Goal: Find specific page/section: Find specific page/section

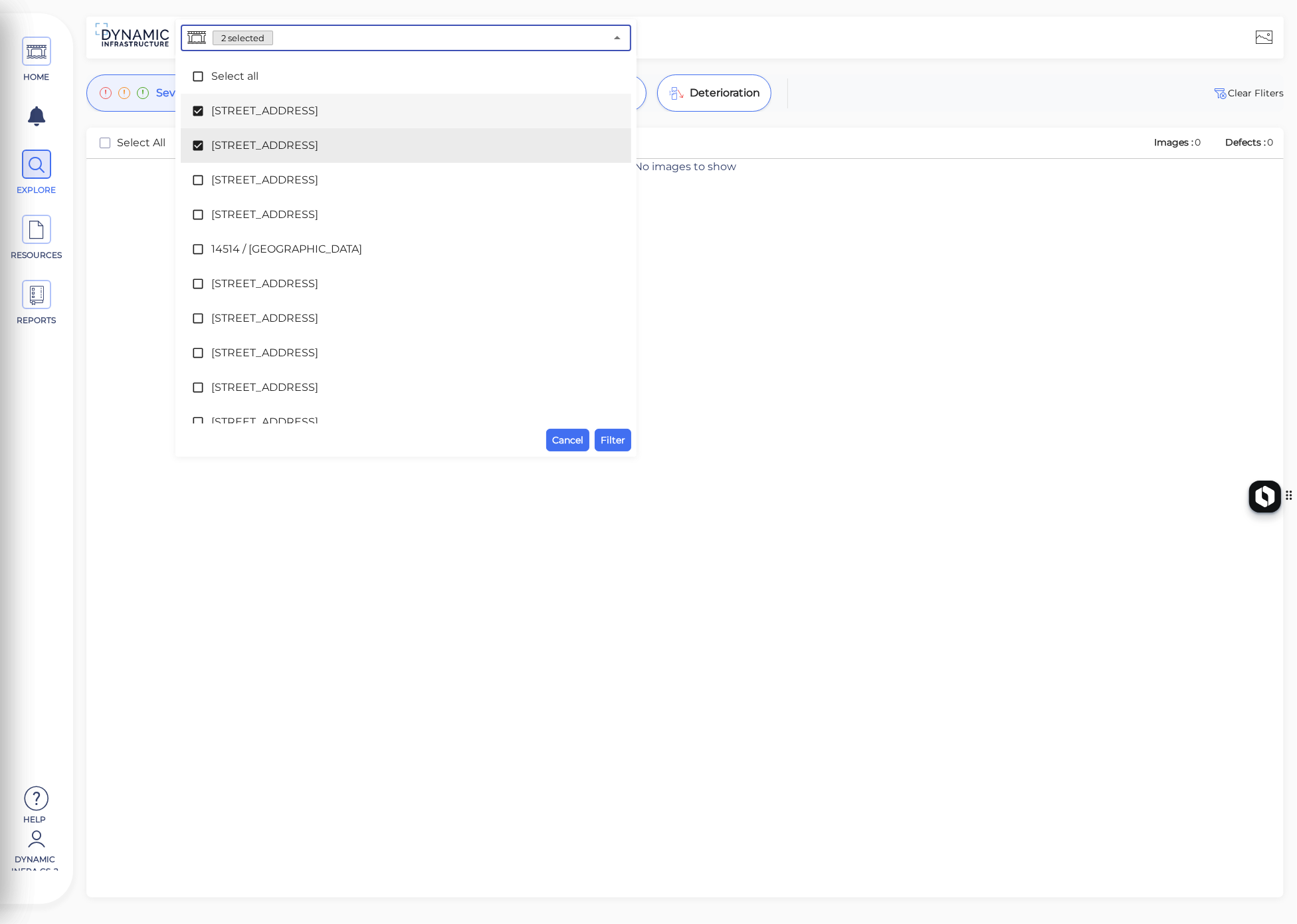
click at [281, 38] on input "text" at bounding box center [439, 38] width 332 height 18
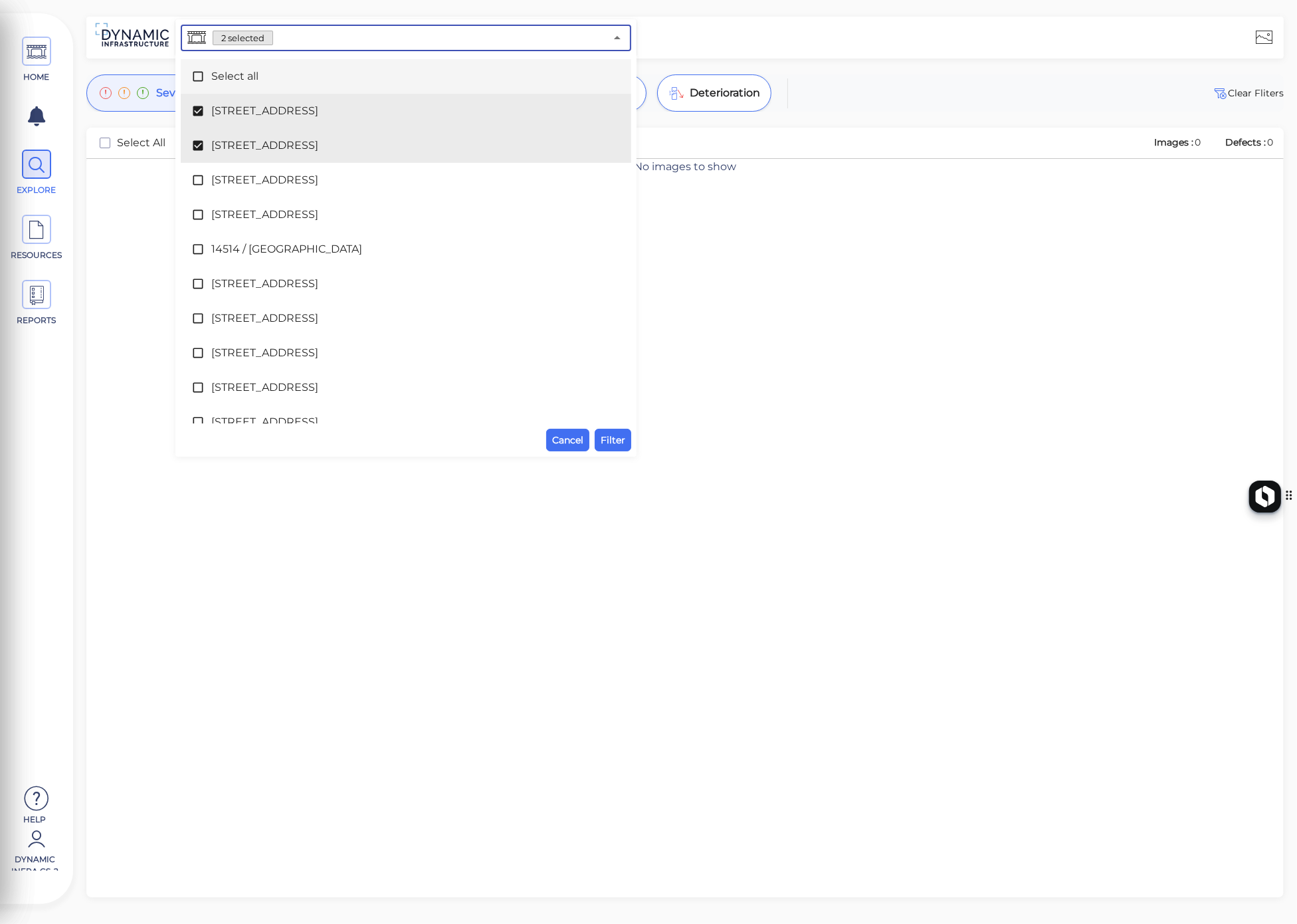
click at [247, 77] on span "Select all" at bounding box center [406, 76] width 390 height 16
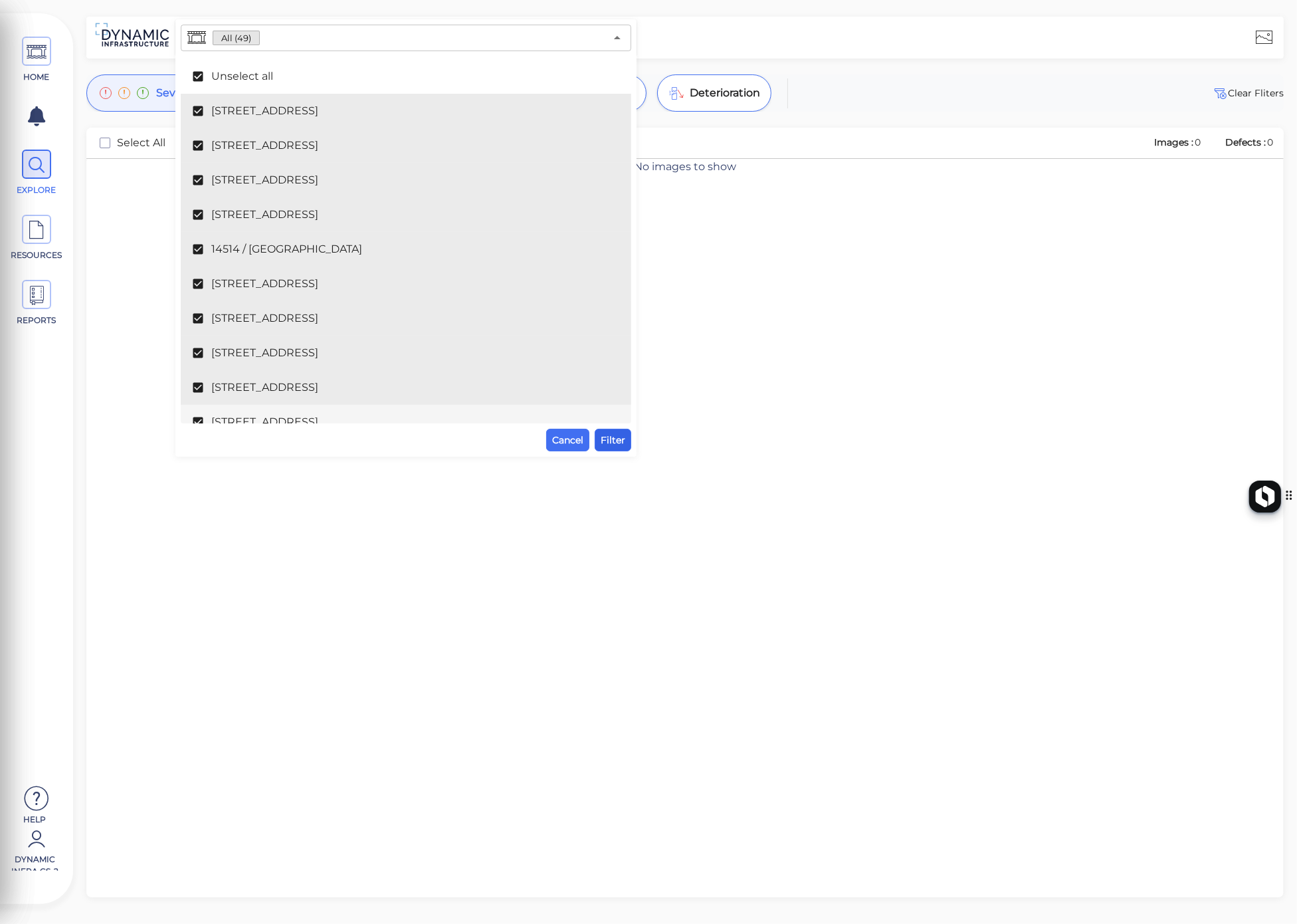
click at [618, 443] on span "Filter" at bounding box center [613, 439] width 24 height 16
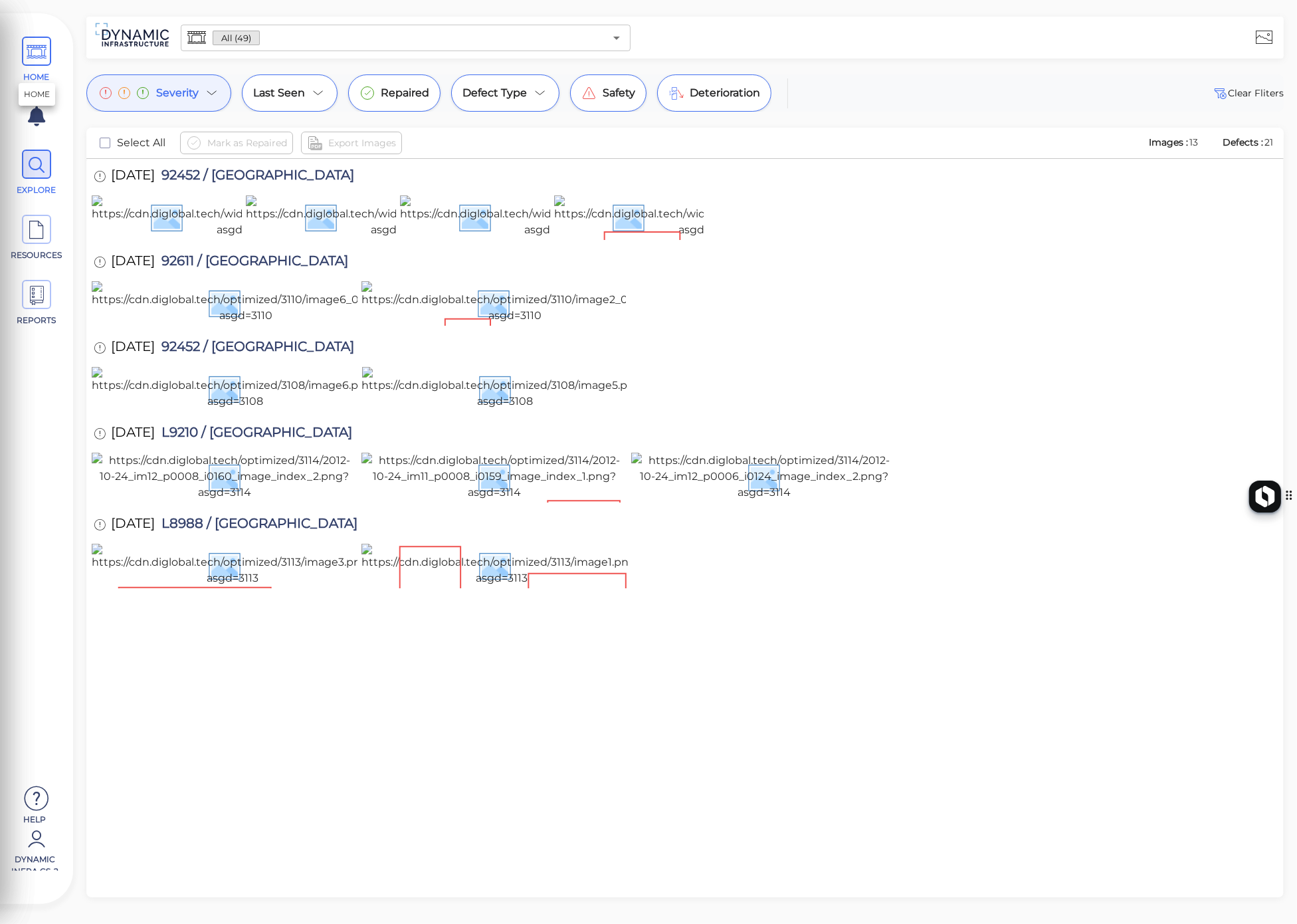
click at [18, 54] on span "HOME" at bounding box center [37, 60] width 60 height 47
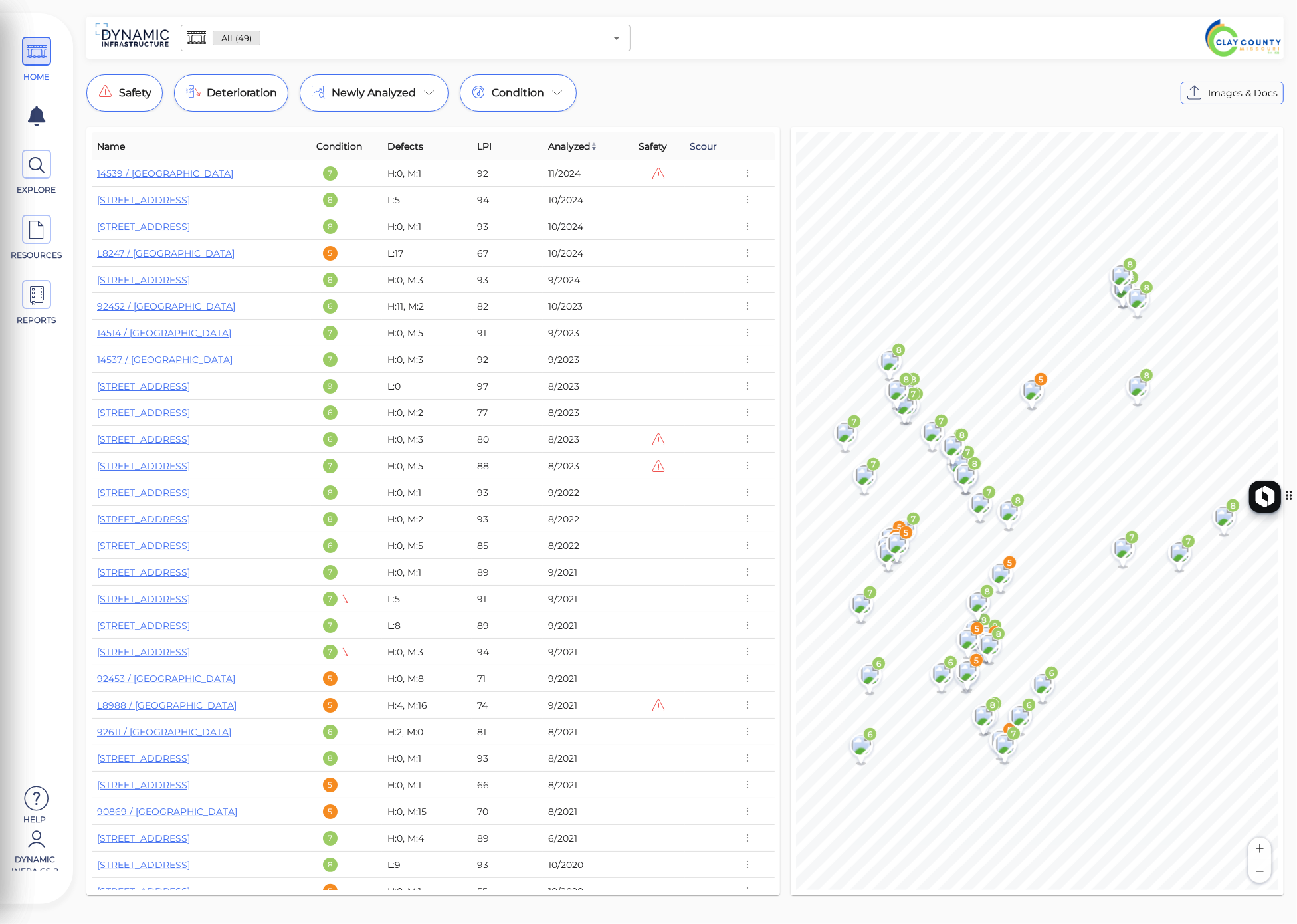
click at [699, 143] on span "Scour" at bounding box center [704, 146] width 28 height 16
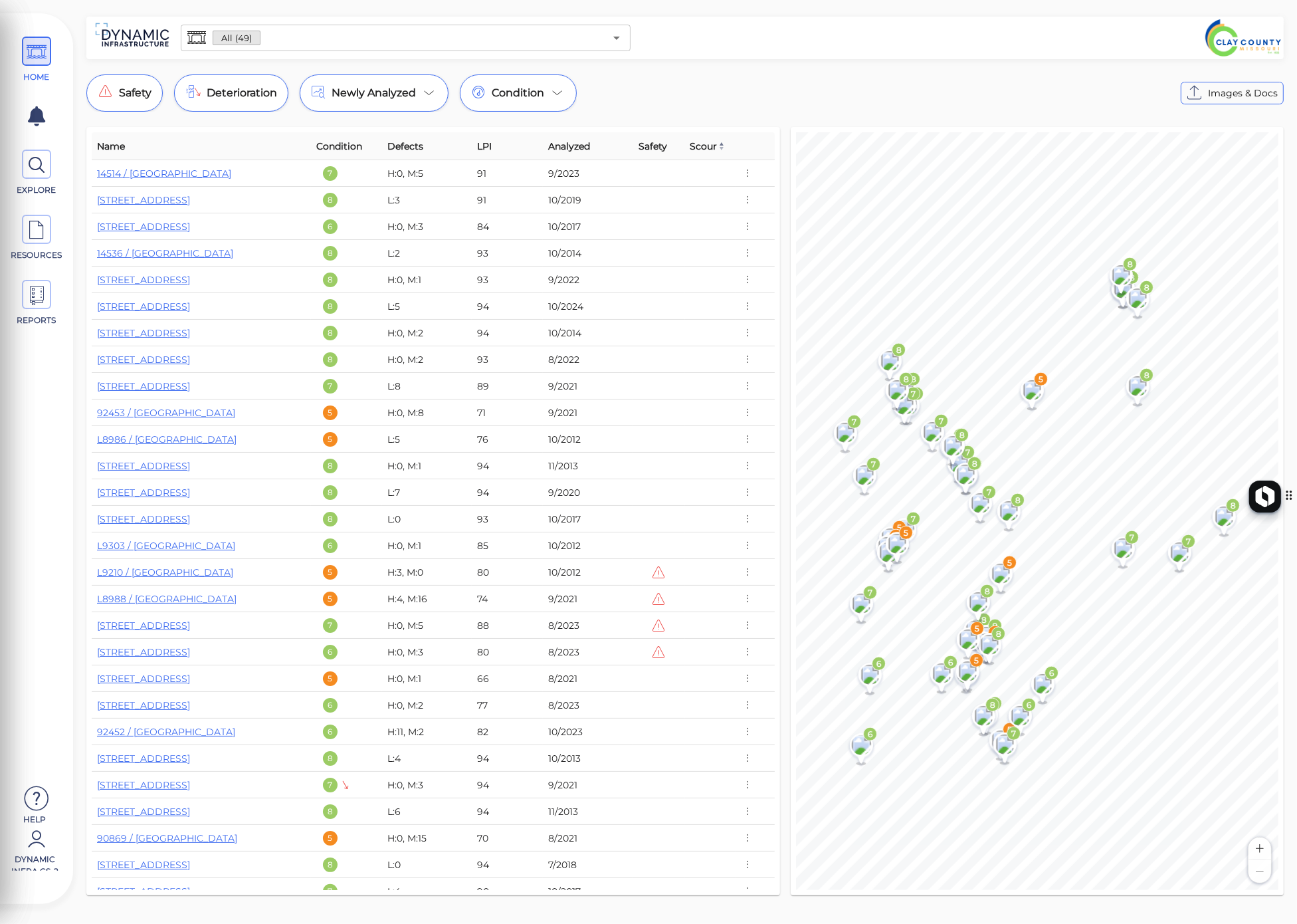
click at [699, 143] on span "Scour" at bounding box center [708, 146] width 35 height 16
click at [32, 236] on icon at bounding box center [37, 230] width 20 height 30
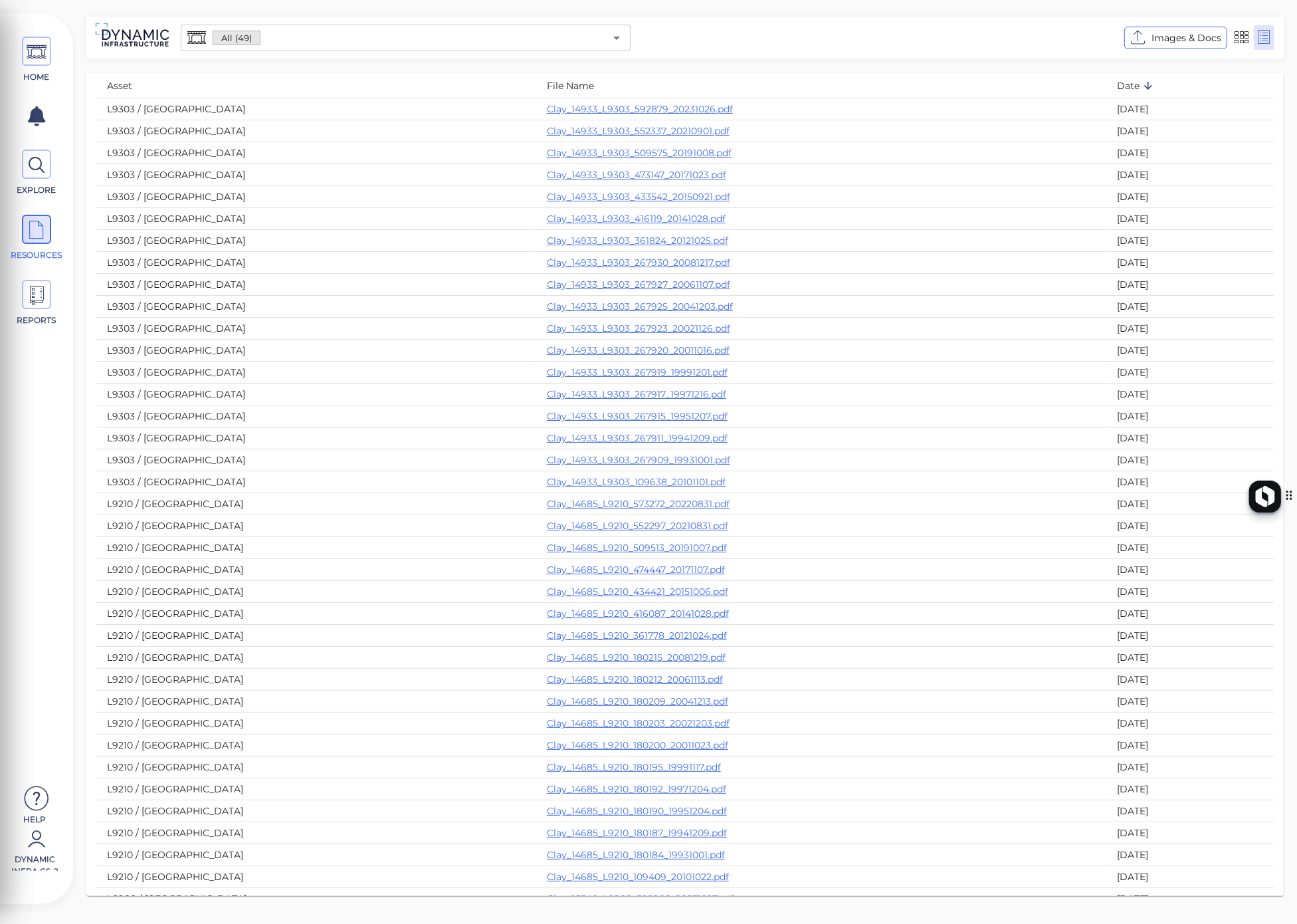
click at [310, 36] on input "text" at bounding box center [432, 38] width 344 height 18
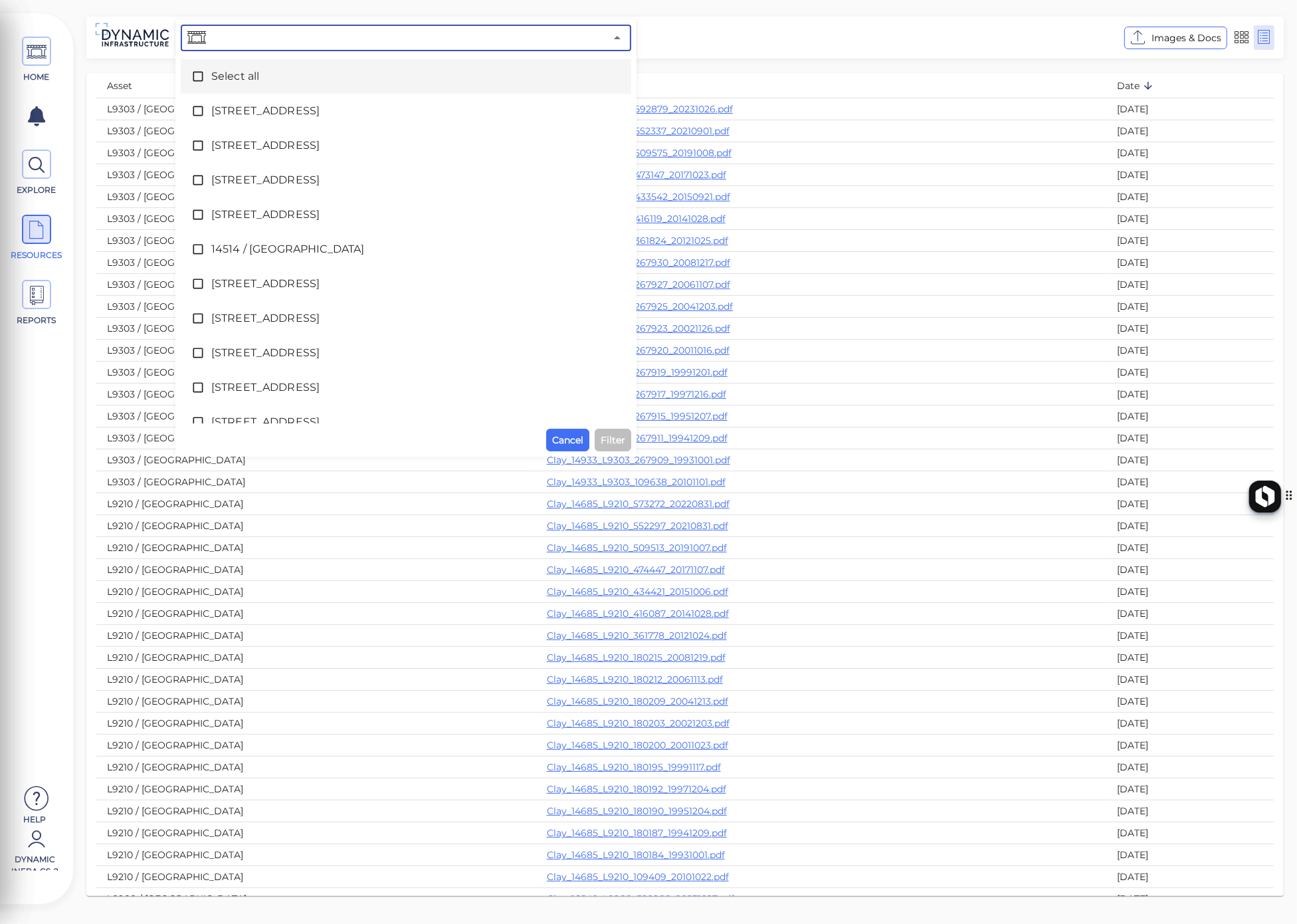
click at [202, 74] on icon at bounding box center [198, 77] width 13 height 13
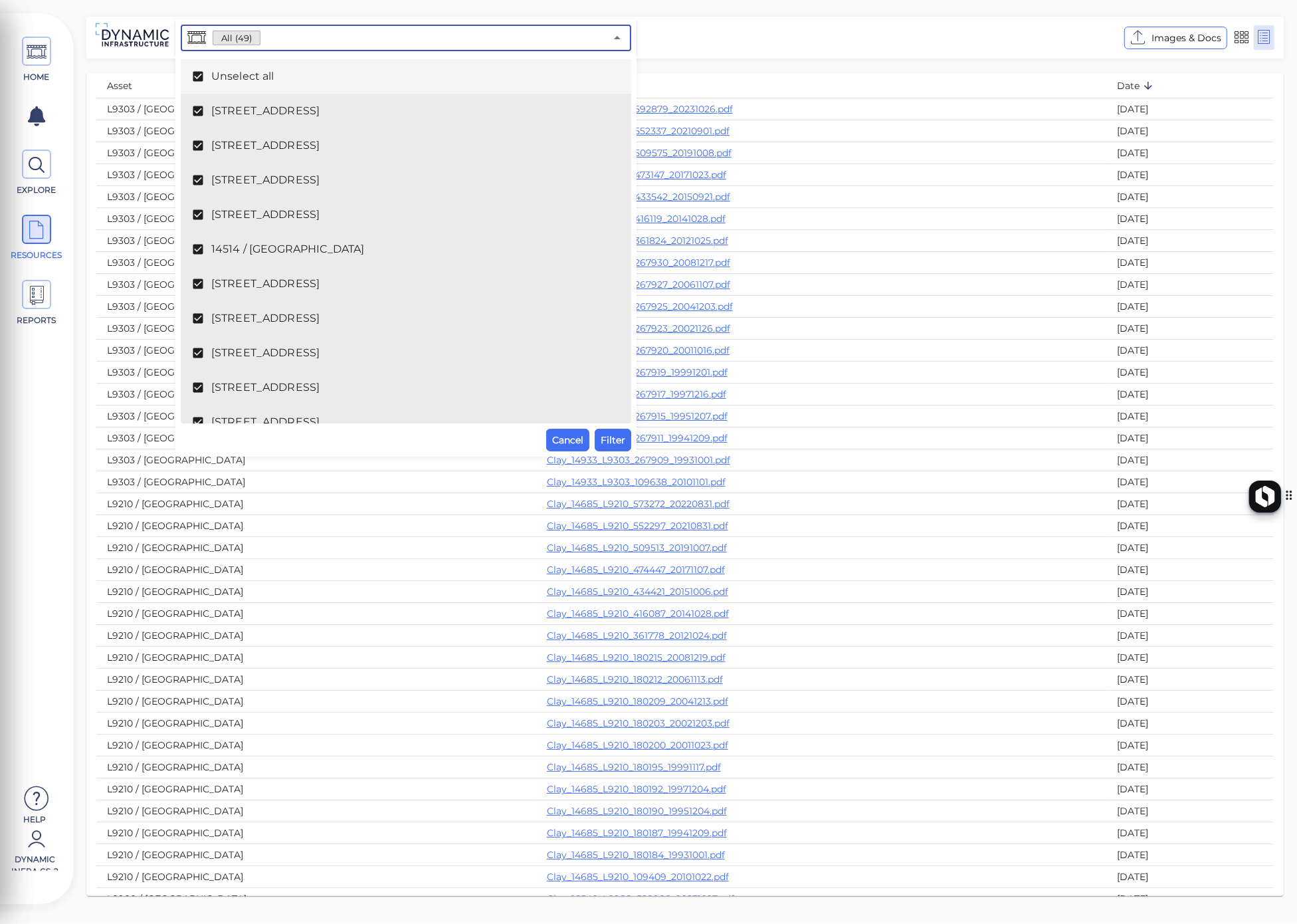
click at [207, 78] on span at bounding box center [201, 77] width 20 height 13
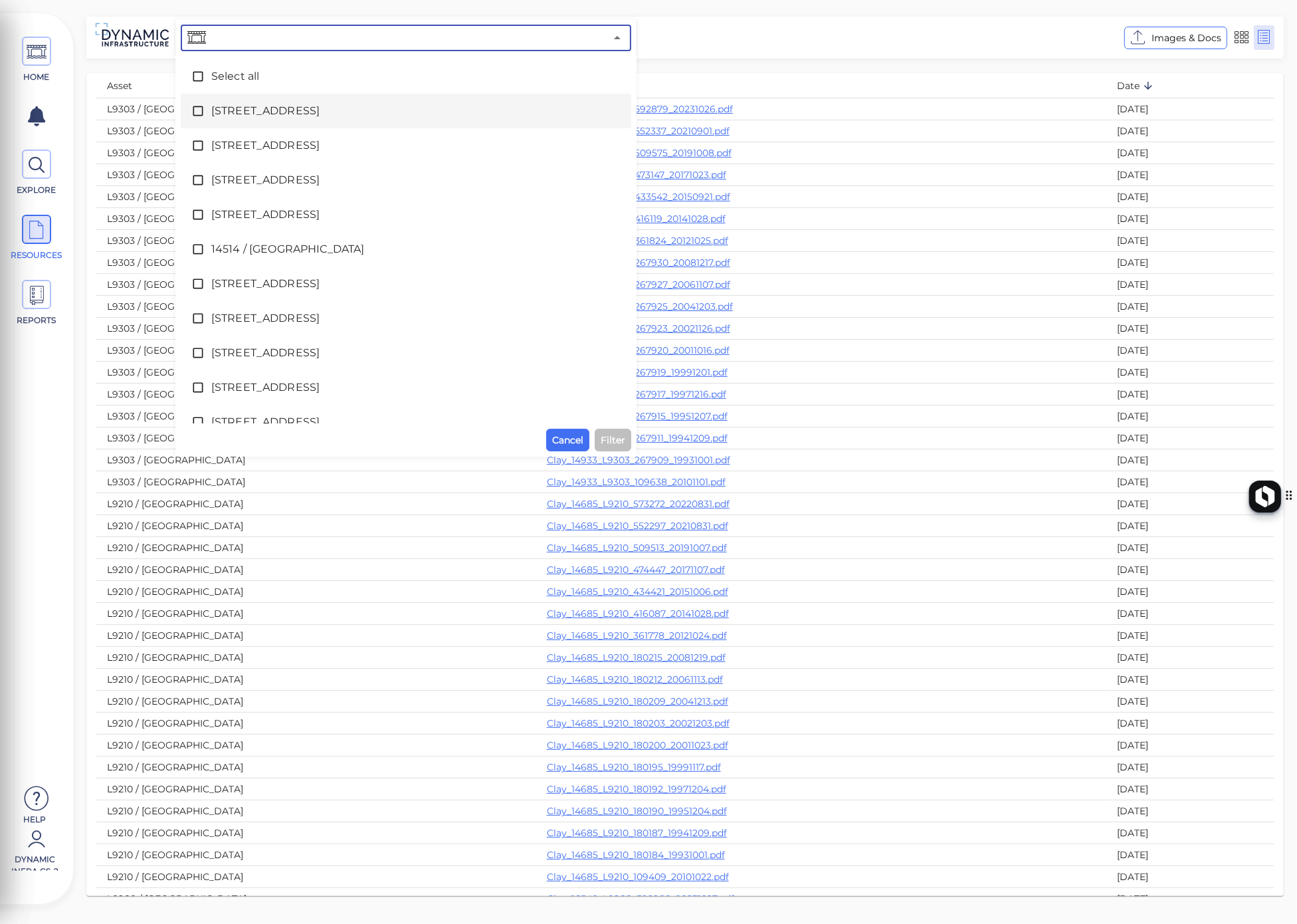
click at [206, 105] on span at bounding box center [201, 111] width 20 height 13
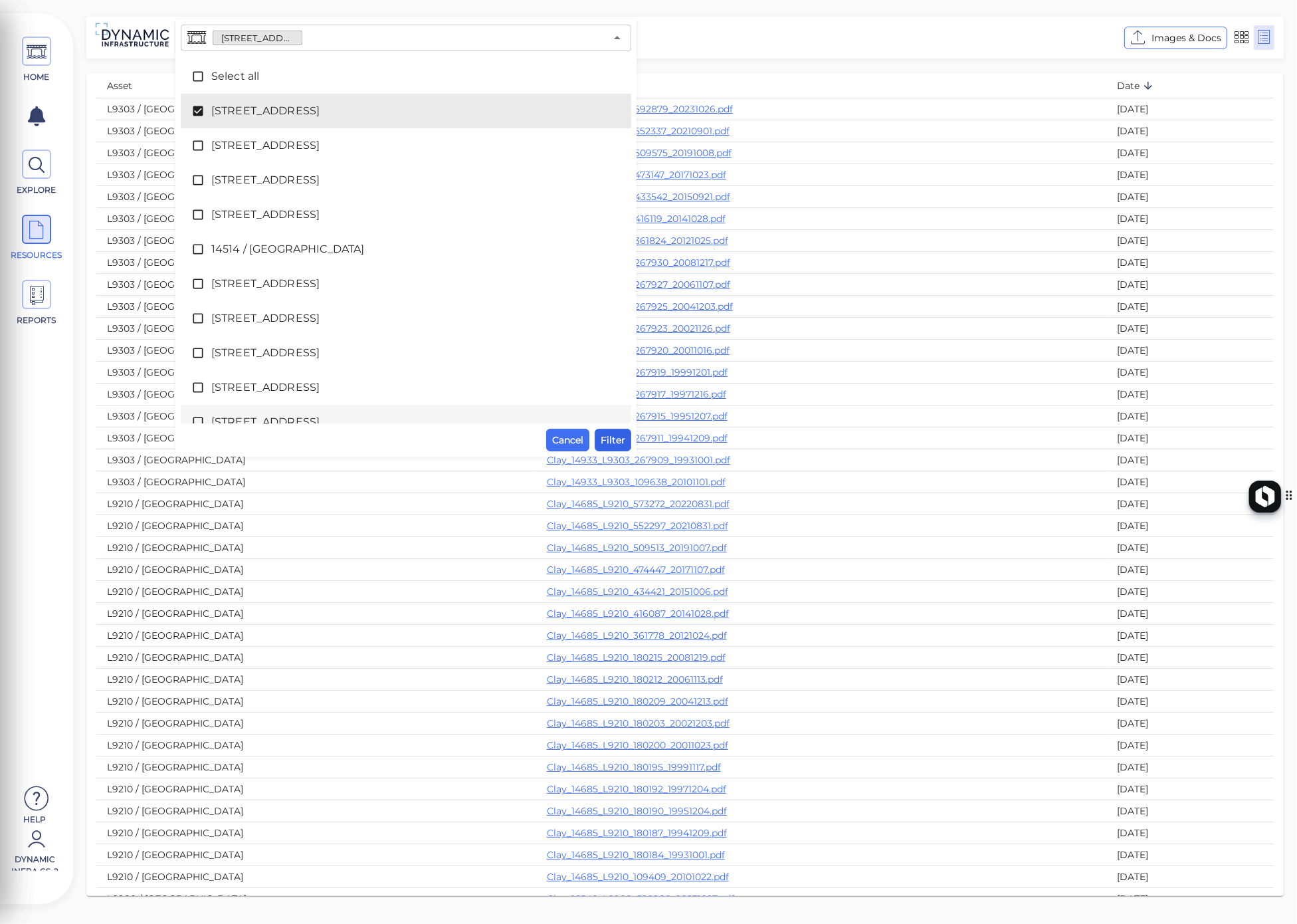
click at [605, 440] on span "Filter" at bounding box center [613, 439] width 24 height 16
